Goal: Transaction & Acquisition: Purchase product/service

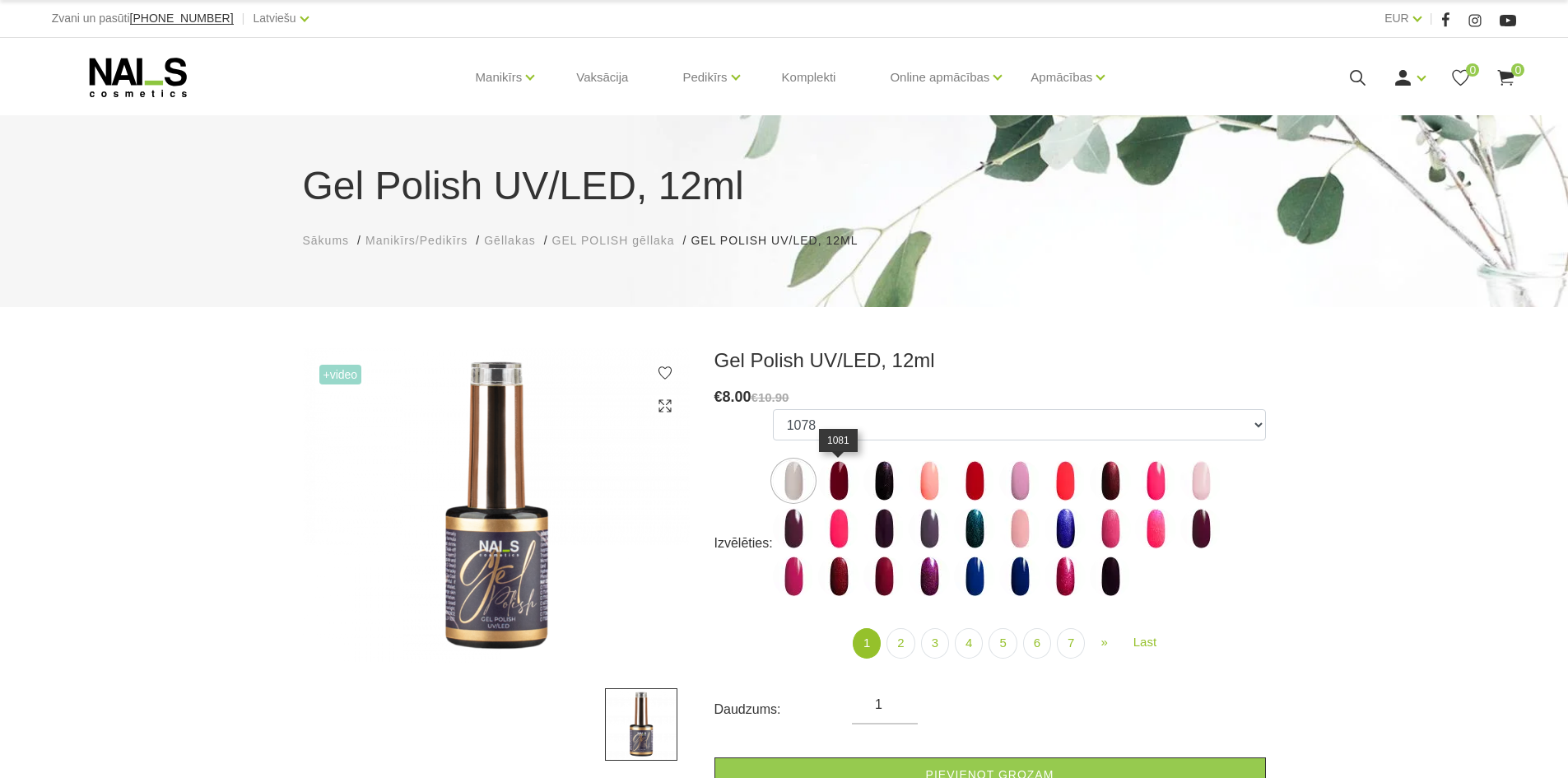
click at [840, 487] on img at bounding box center [839, 481] width 41 height 41
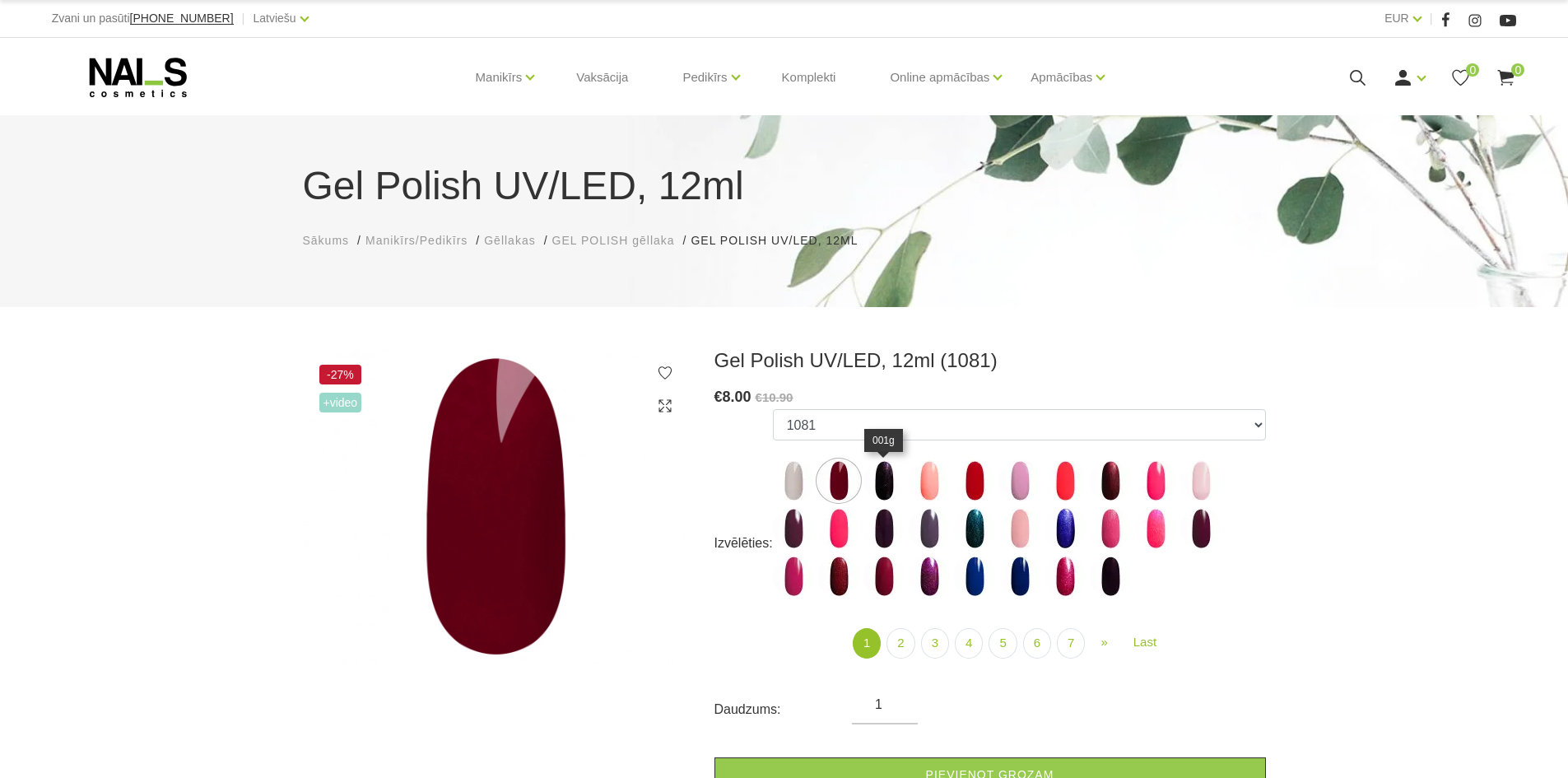
click at [876, 480] on img at bounding box center [884, 481] width 41 height 41
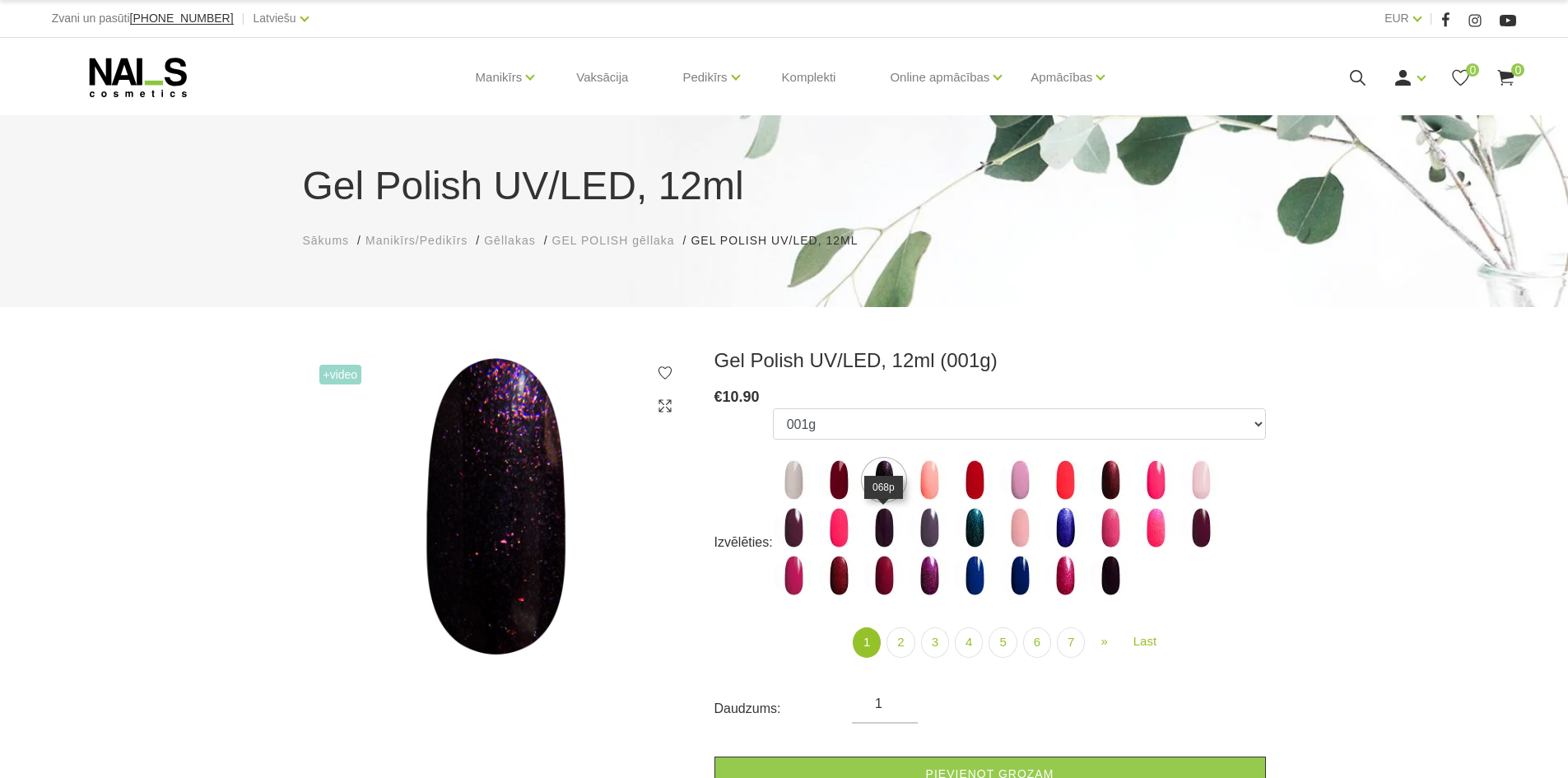
click at [883, 522] on img at bounding box center [884, 528] width 41 height 41
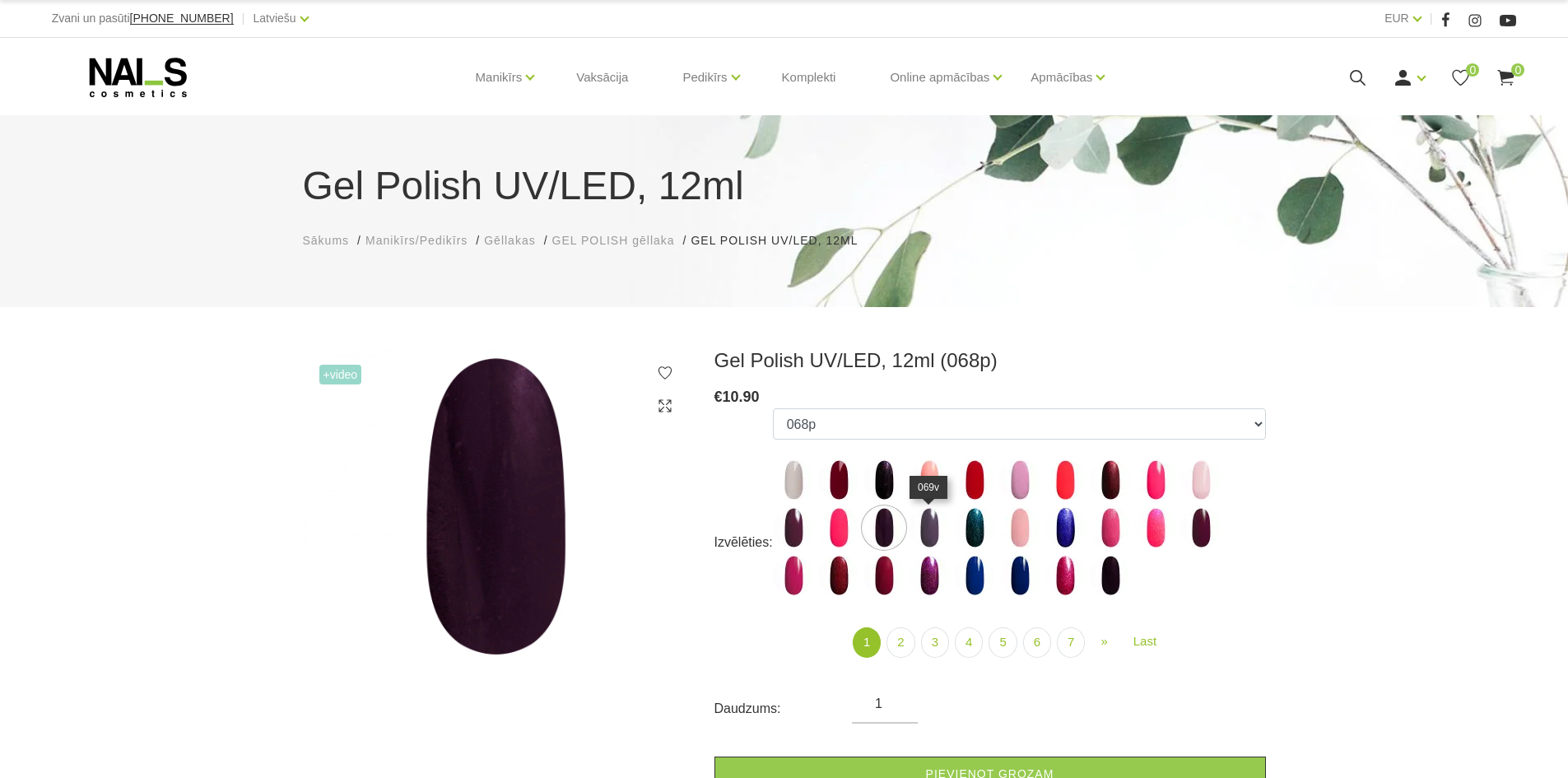
click at [919, 528] on img at bounding box center [930, 528] width 41 height 41
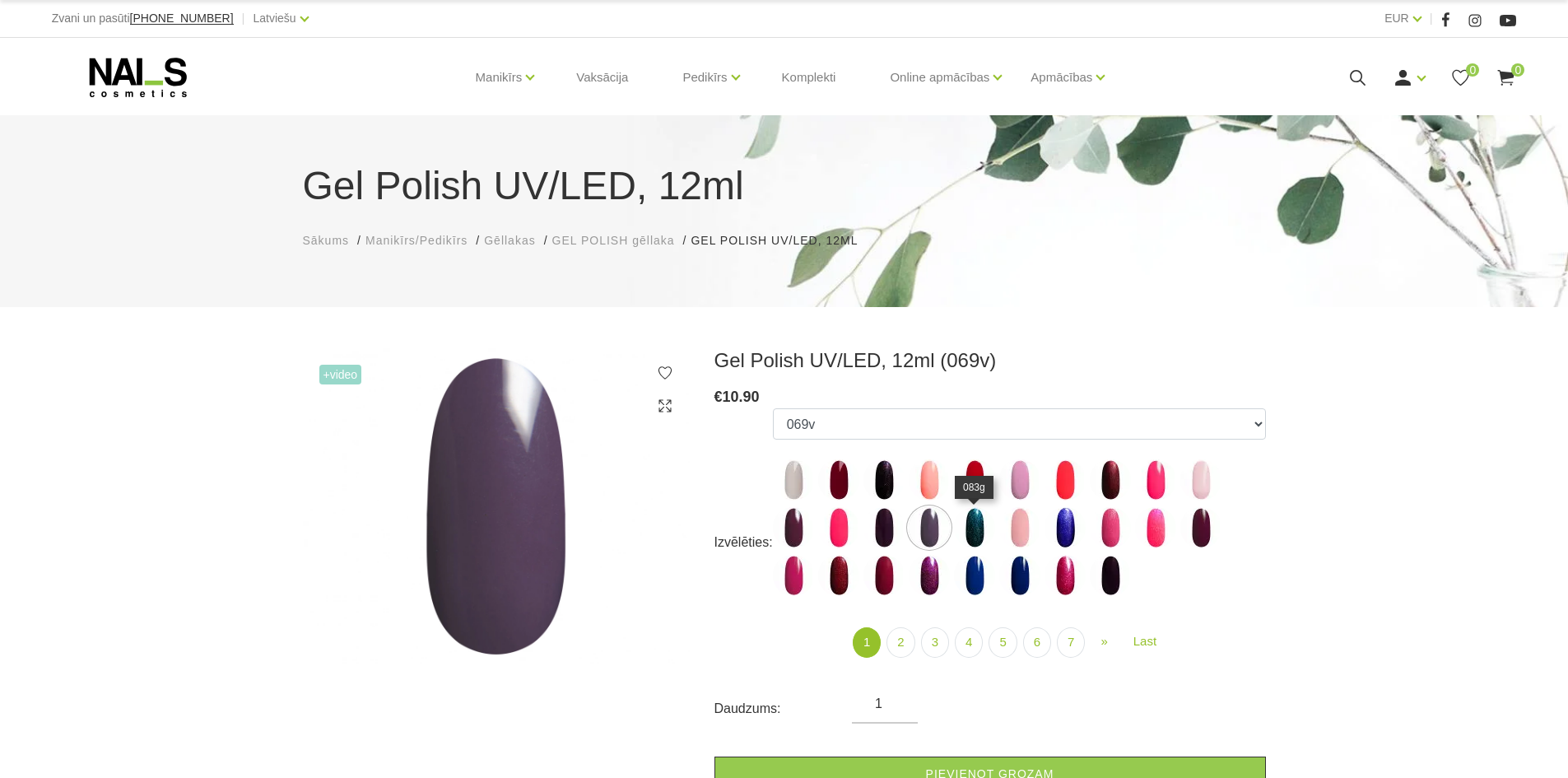
click at [970, 524] on img at bounding box center [975, 528] width 41 height 41
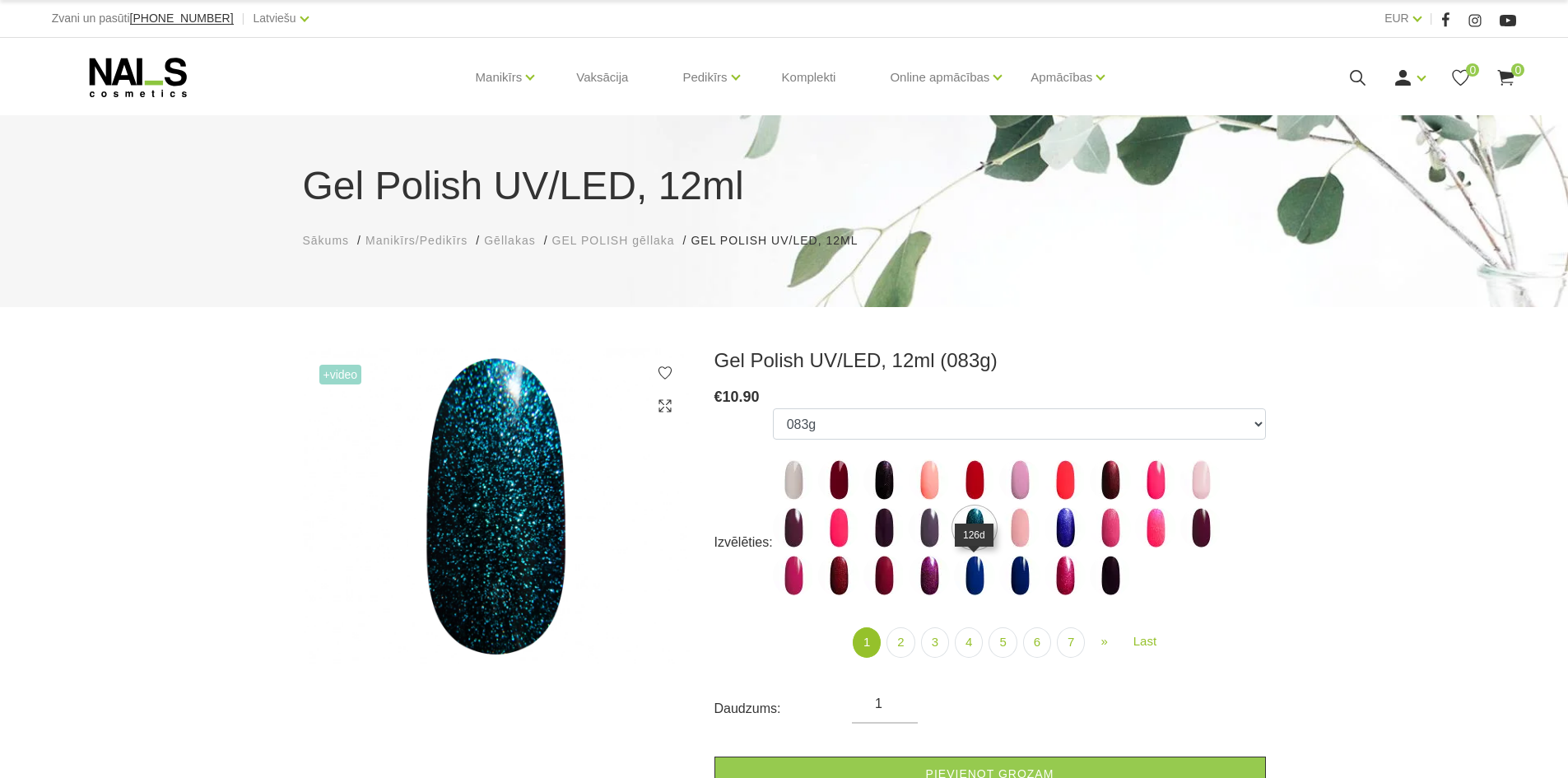
click at [985, 573] on img at bounding box center [975, 575] width 41 height 41
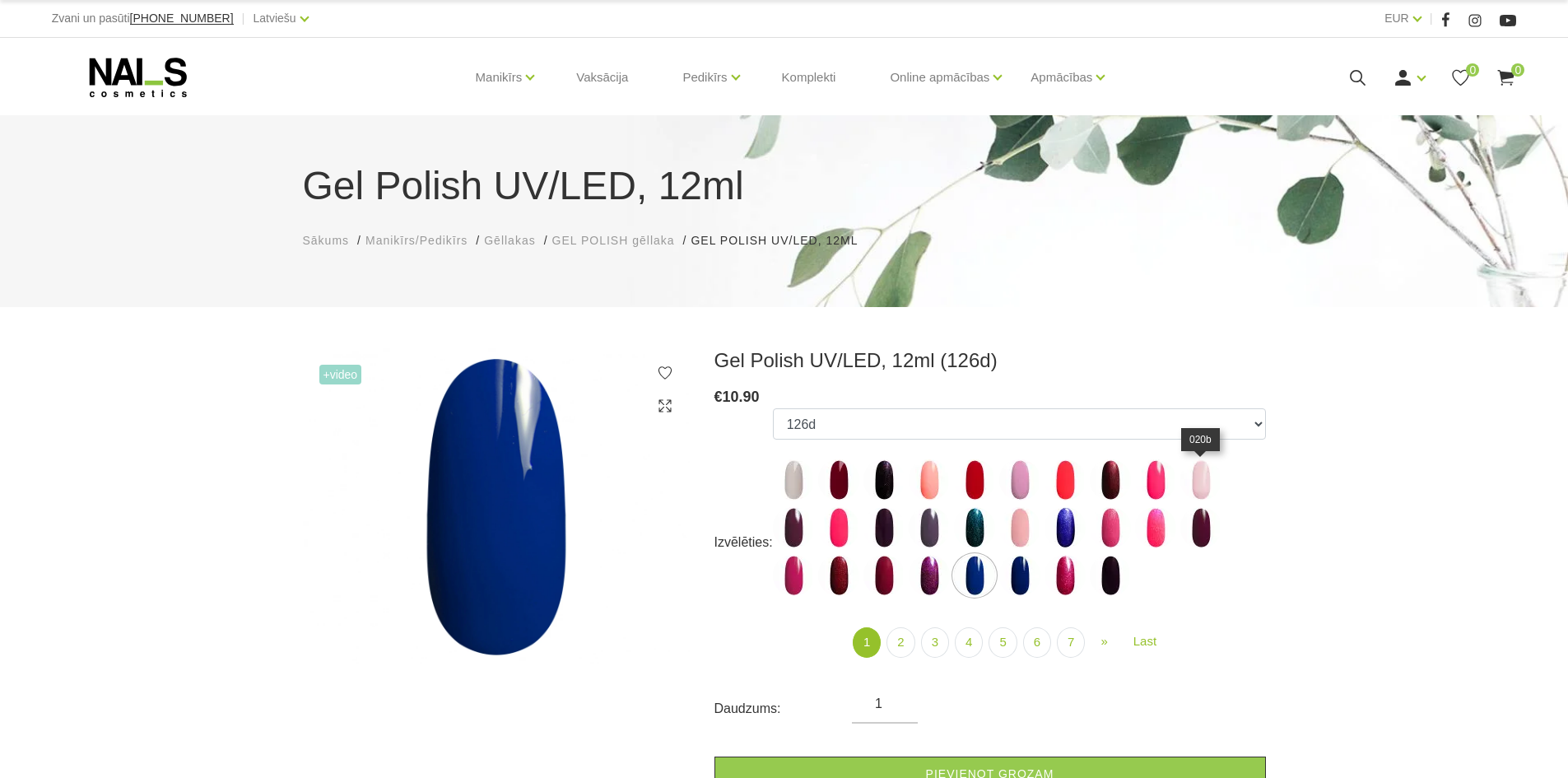
click at [1198, 489] on img at bounding box center [1201, 480] width 41 height 41
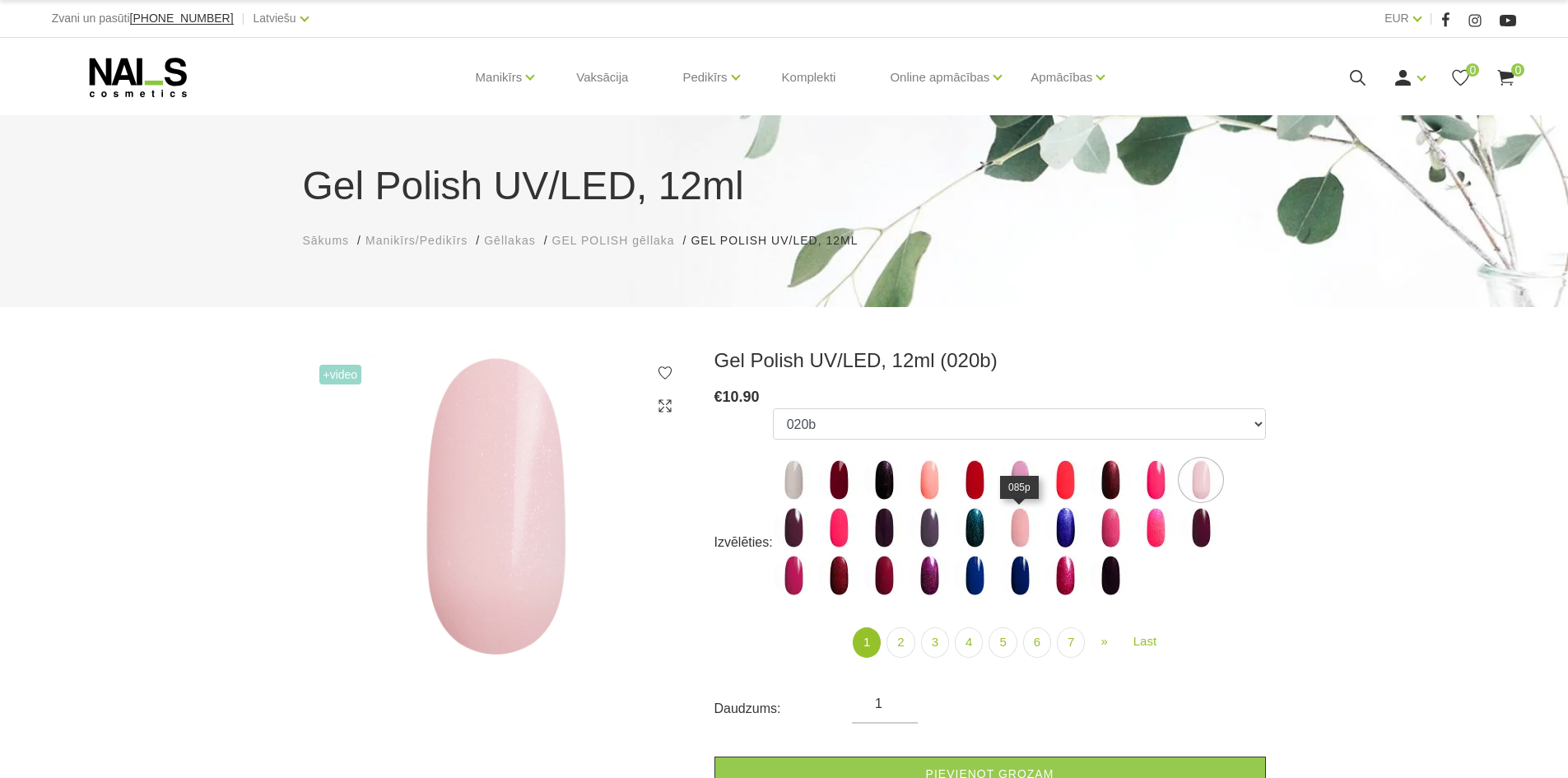
click at [1025, 516] on img at bounding box center [1020, 528] width 41 height 41
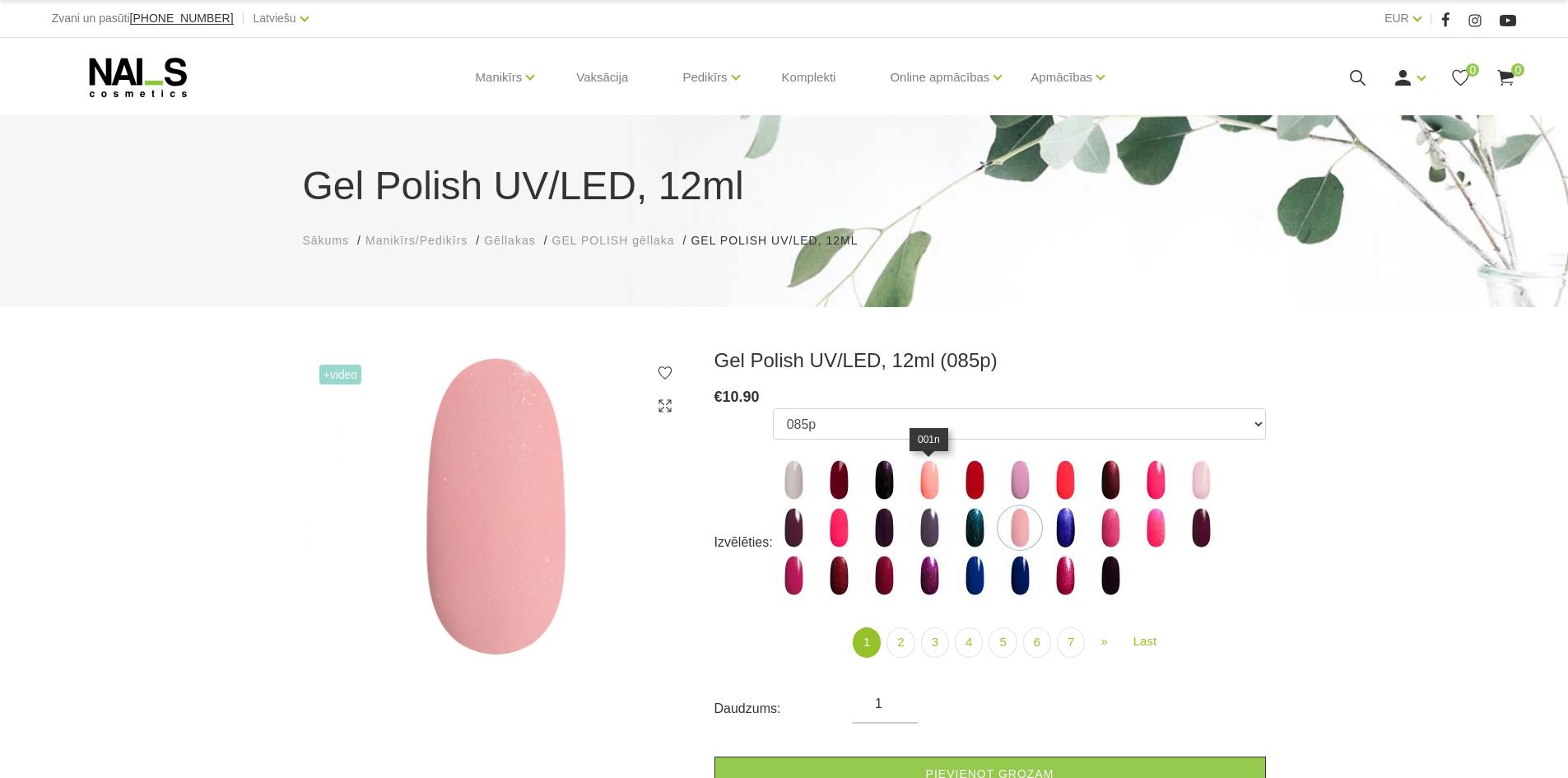
click at [920, 484] on img at bounding box center [930, 480] width 41 height 41
select select "3946"
